Goal: Information Seeking & Learning: Learn about a topic

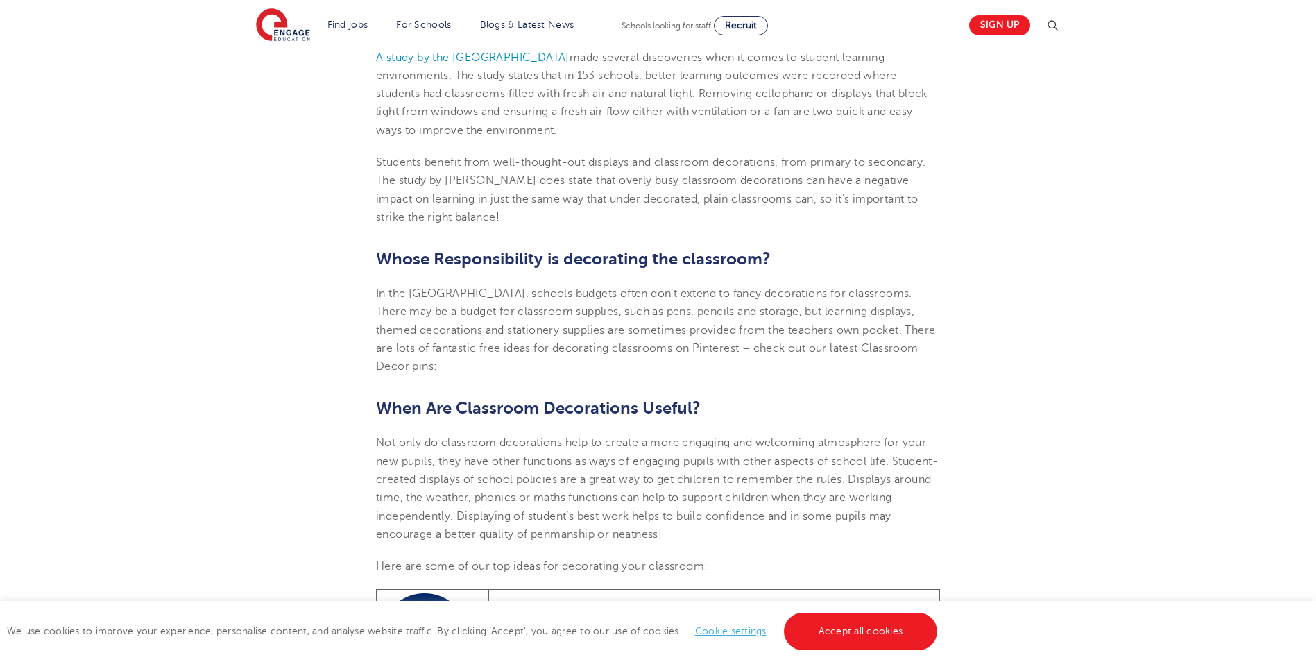
scroll to position [694, 0]
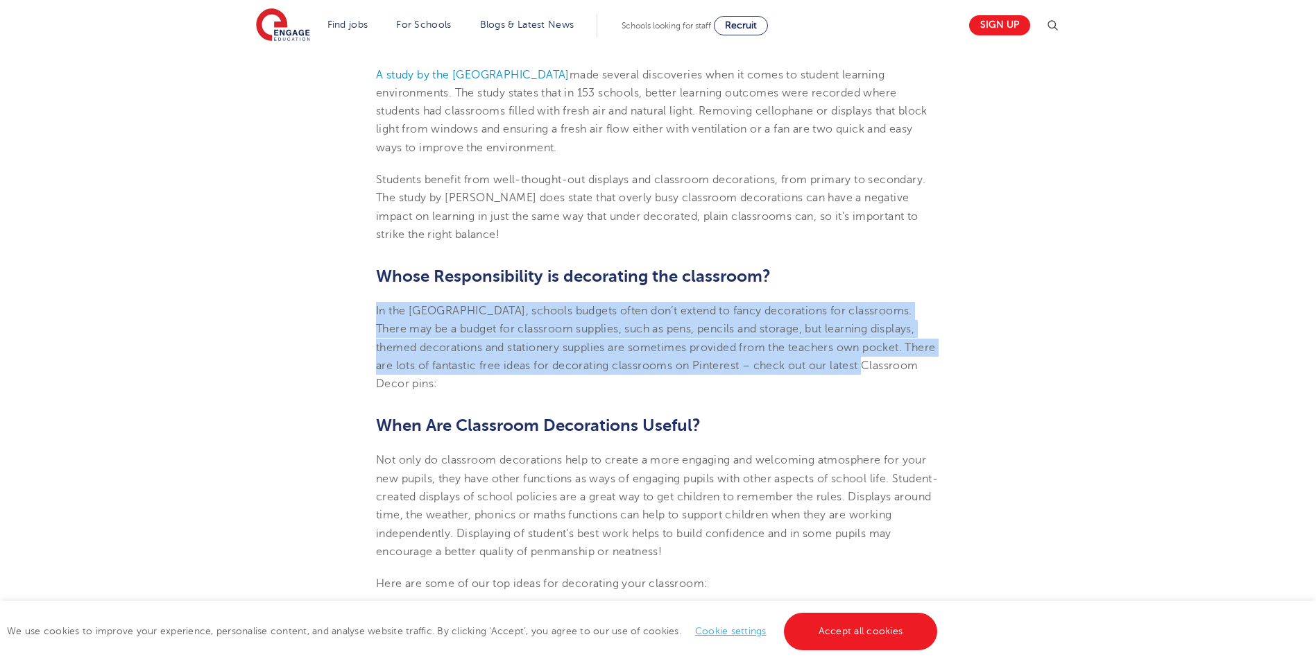
drag, startPoint x: 377, startPoint y: 307, endPoint x: 972, endPoint y: 373, distance: 598.9
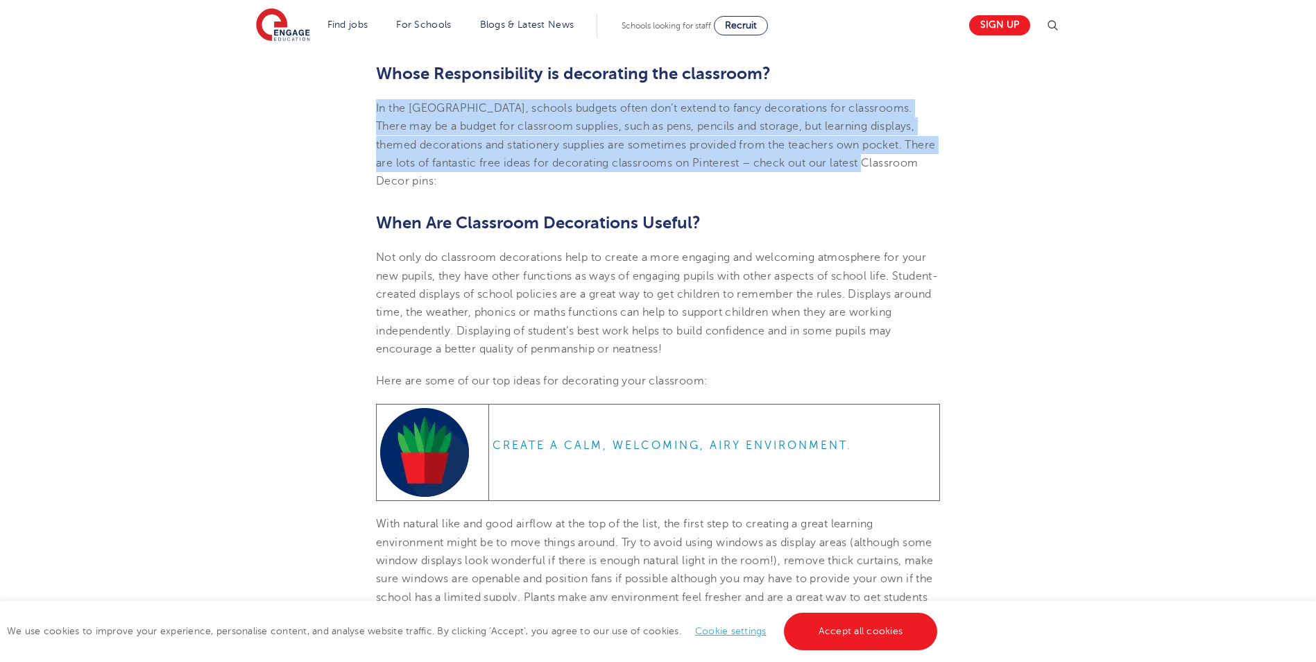
scroll to position [902, 0]
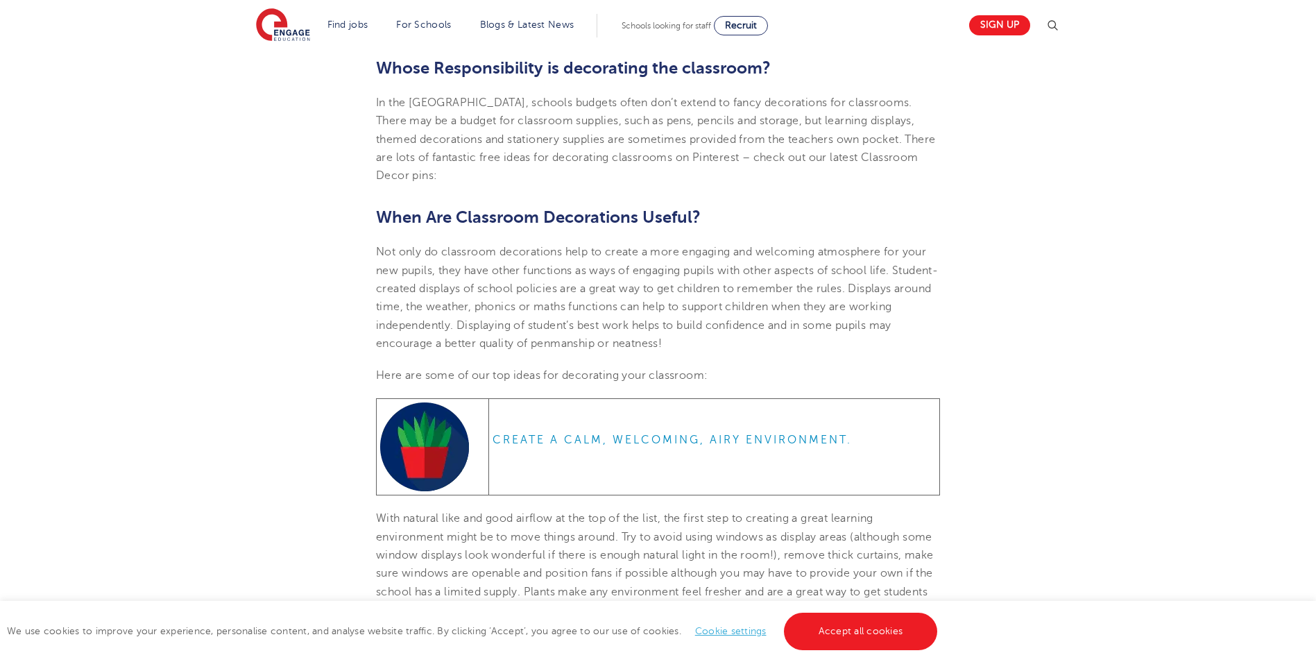
click at [377, 248] on p "Not only do classroom decorations help to create a more engaging and welcoming …" at bounding box center [658, 298] width 564 height 110
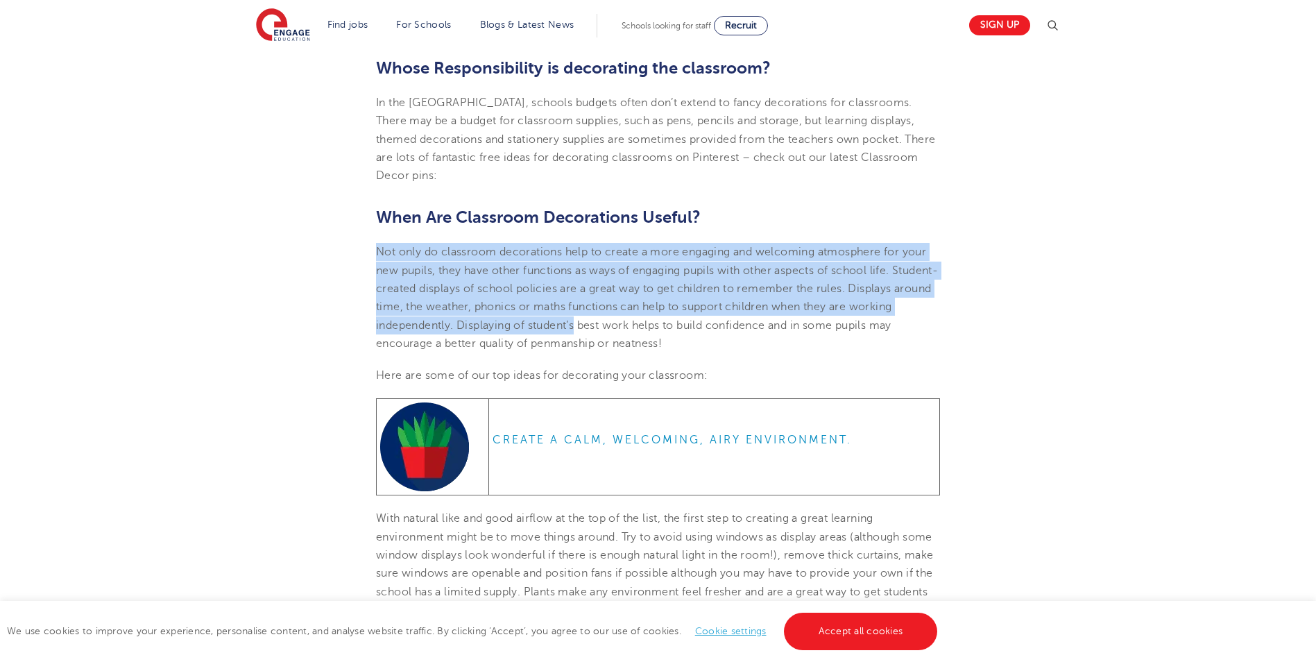
drag, startPoint x: 377, startPoint y: 248, endPoint x: 589, endPoint y: 281, distance: 214.9
click at [589, 281] on p "Not only do classroom decorations help to create a more engaging and welcoming …" at bounding box center [658, 298] width 564 height 110
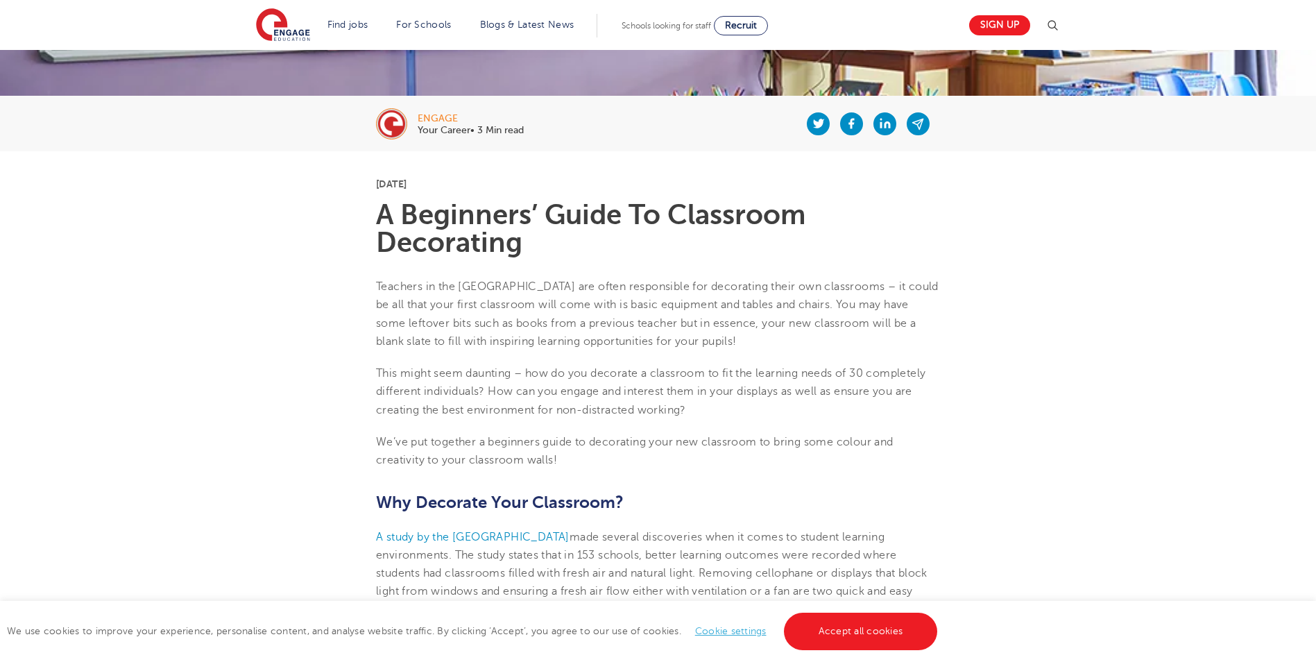
scroll to position [208, 0]
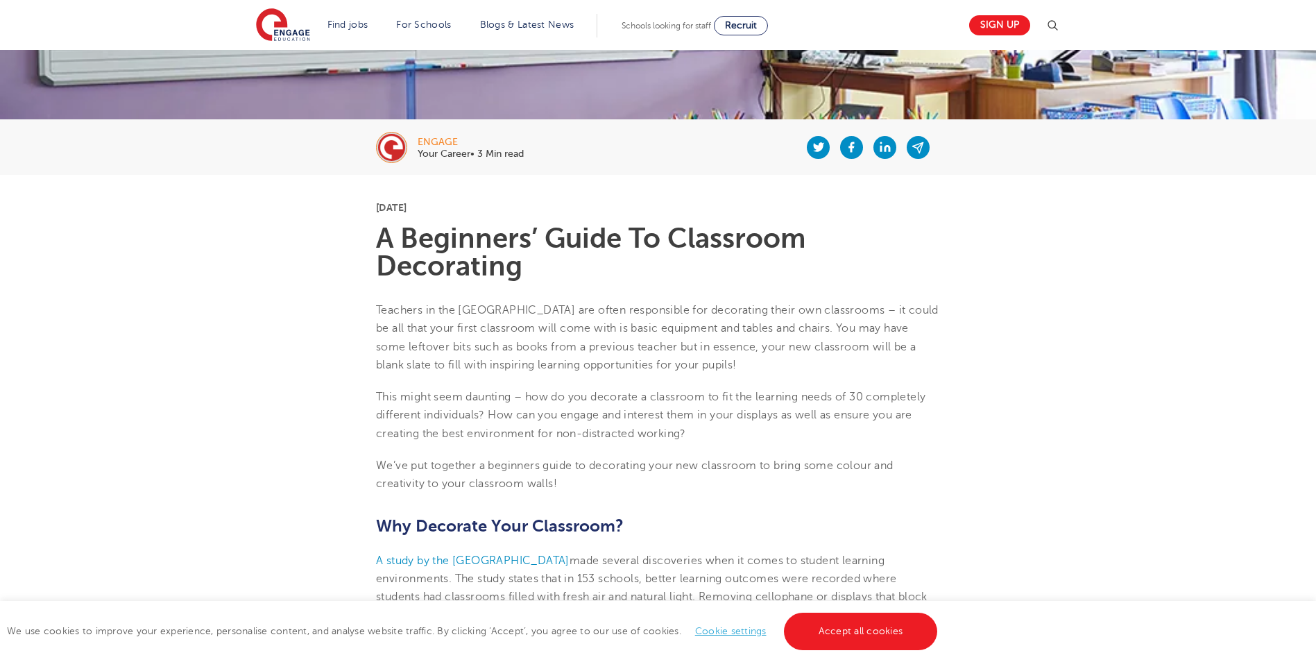
click at [379, 307] on p "Teachers in the [GEOGRAPHIC_DATA] are often responsible for decorating their ow…" at bounding box center [658, 337] width 564 height 73
click at [376, 306] on p "Teachers in the [GEOGRAPHIC_DATA] are often responsible for decorating their ow…" at bounding box center [658, 337] width 564 height 73
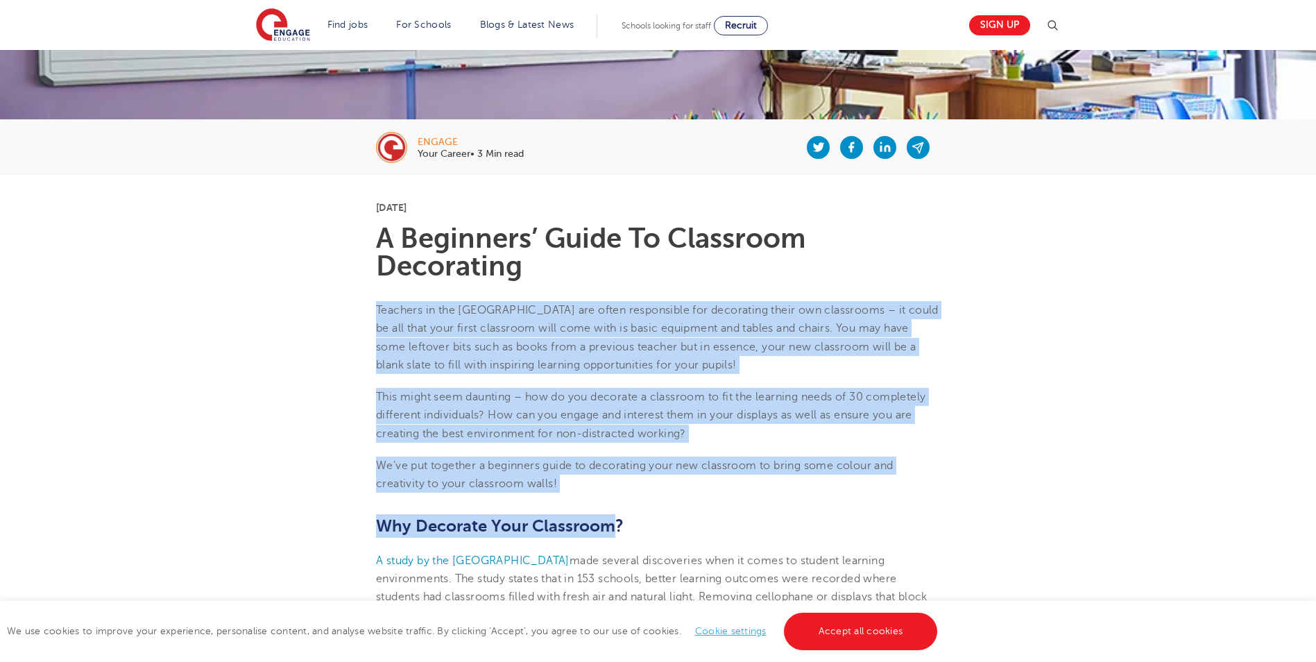
drag, startPoint x: 376, startPoint y: 306, endPoint x: 572, endPoint y: 515, distance: 286.7
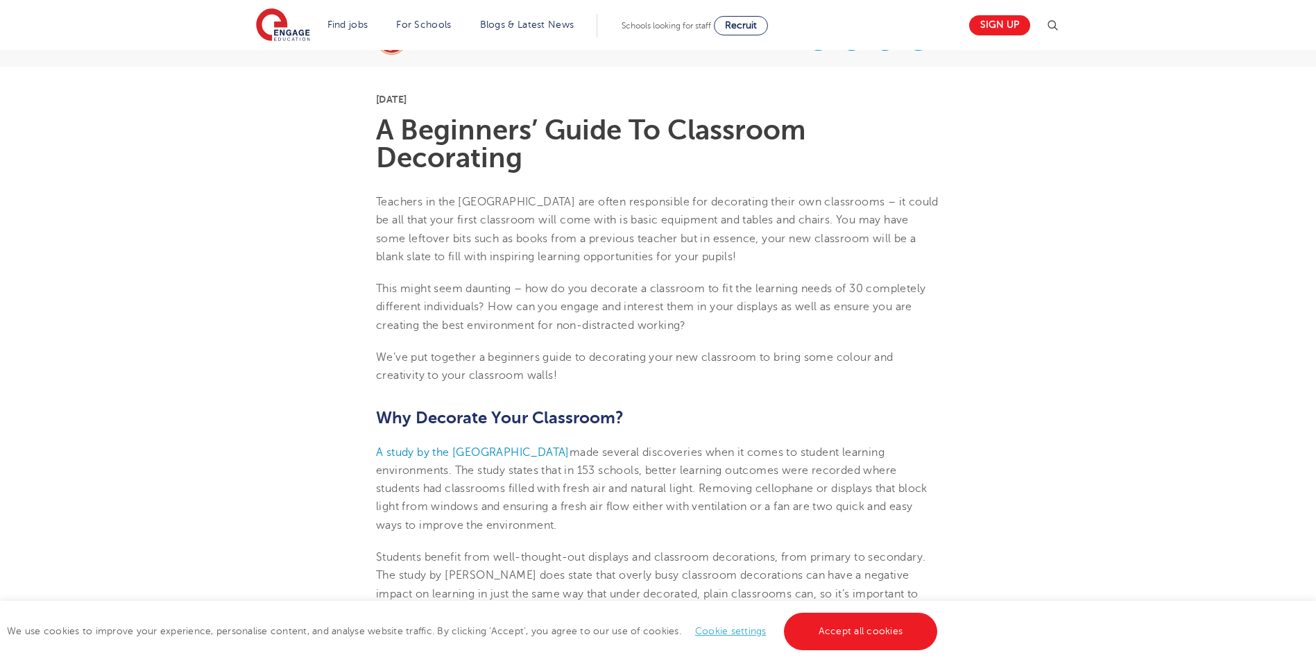
scroll to position [69, 0]
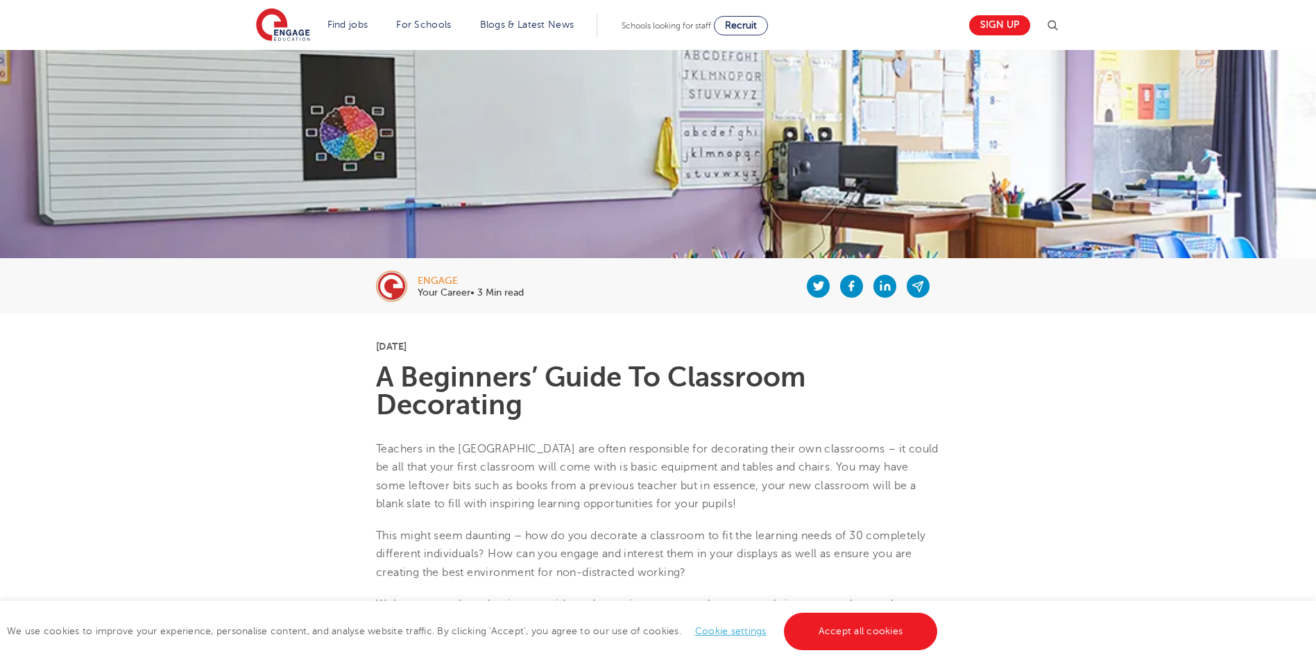
click at [377, 444] on p "Teachers in the [GEOGRAPHIC_DATA] are often responsible for decorating their ow…" at bounding box center [658, 476] width 564 height 73
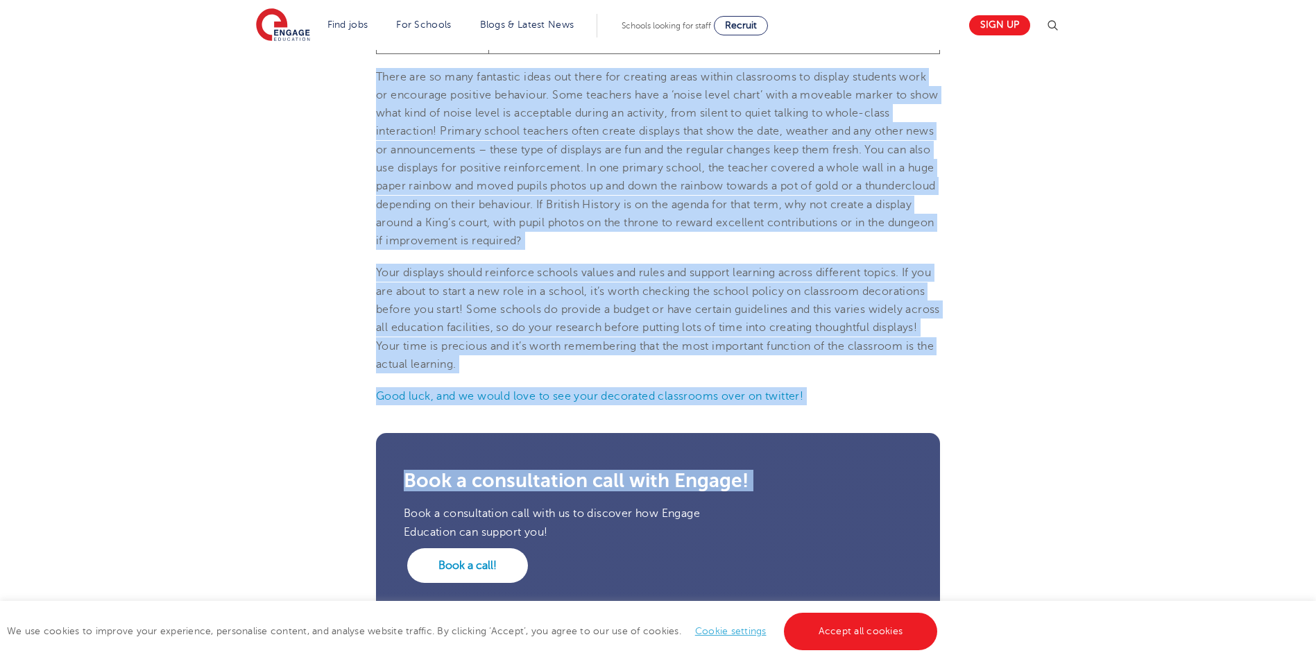
scroll to position [2257, 0]
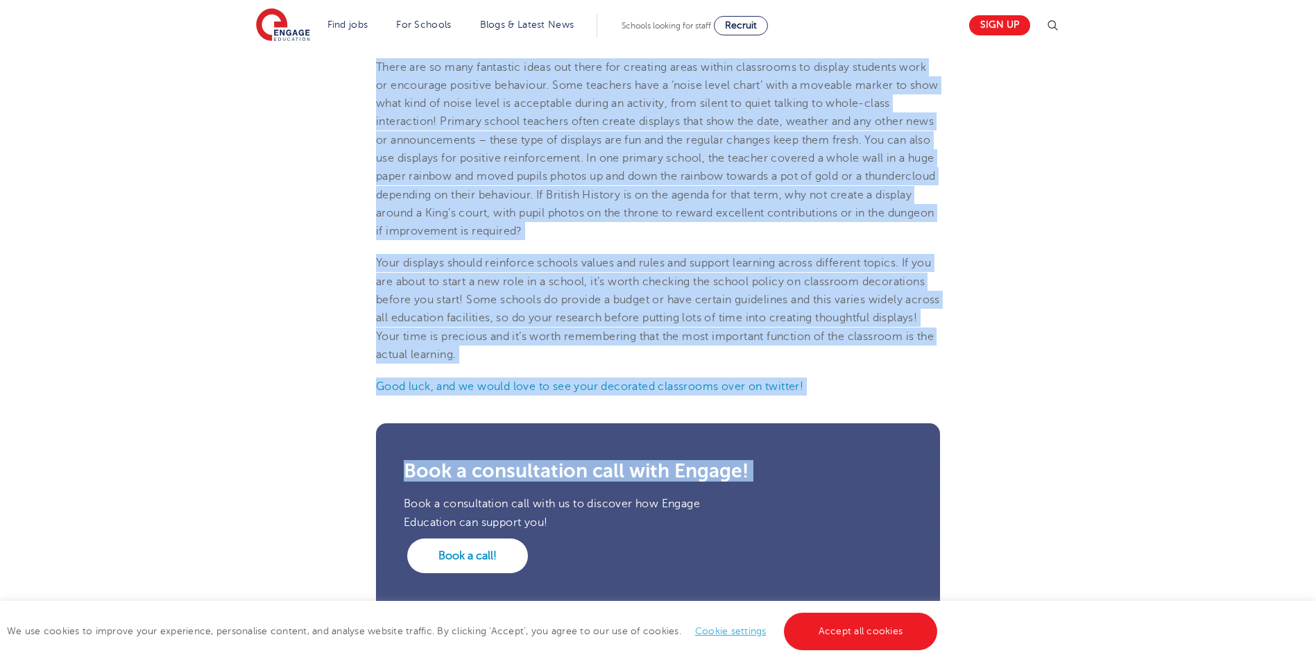
drag, startPoint x: 377, startPoint y: 444, endPoint x: 781, endPoint y: 434, distance: 404.6
copy section "Loremips do sit AM con adipi elitseddoei tem incididunt utlab etd magnaaliqu – …"
